Goal: Browse casually

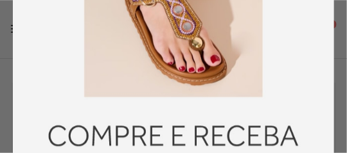
scroll to position [841, 0]
click at [175, 96] on img at bounding box center [173, 76] width 321 height 523
click at [343, 44] on div at bounding box center [173, 76] width 347 height 153
drag, startPoint x: 298, startPoint y: 110, endPoint x: 331, endPoint y: 15, distance: 100.1
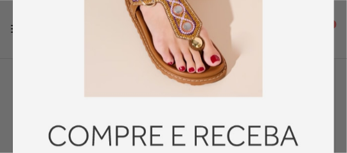
click at [331, 15] on img at bounding box center [173, 76] width 321 height 523
